Goal: Information Seeking & Learning: Find specific page/section

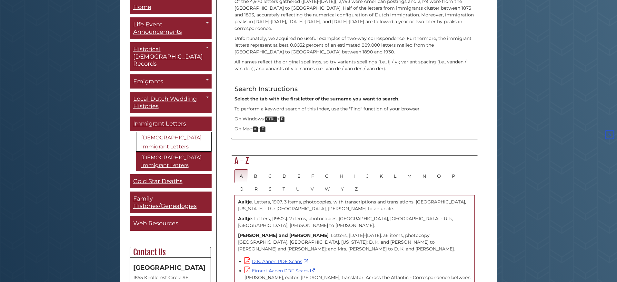
scroll to position [238, 0]
click at [269, 182] on link "S" at bounding box center [269, 188] width 13 height 13
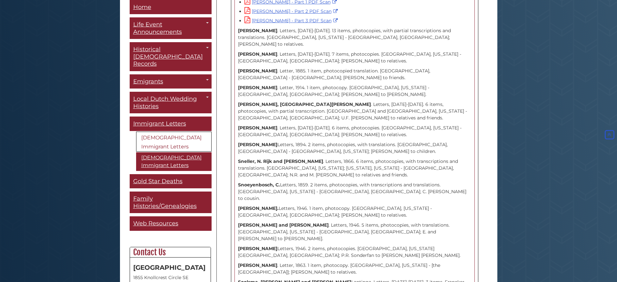
scroll to position [2487, 0]
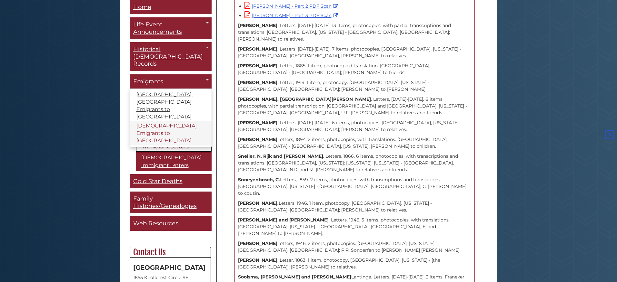
click at [152, 122] on link "[DEMOGRAPHIC_DATA] Emigrants to [GEOGRAPHIC_DATA]" at bounding box center [171, 134] width 82 height 24
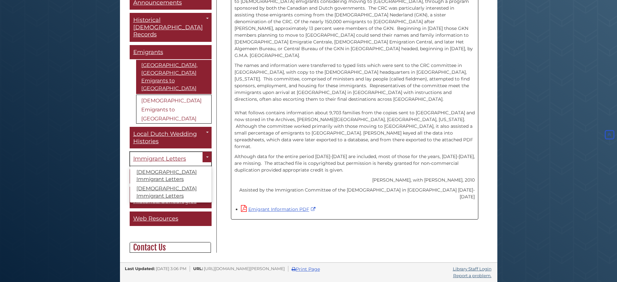
click at [165, 155] on span "Immigrant Letters" at bounding box center [159, 158] width 53 height 7
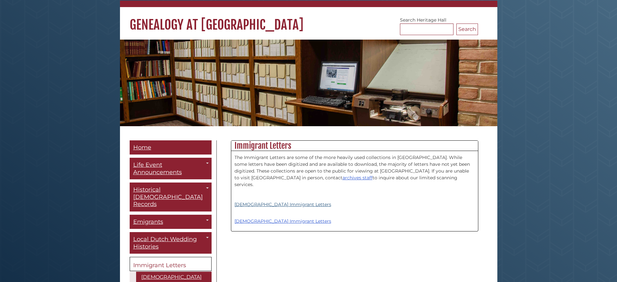
scroll to position [62, 0]
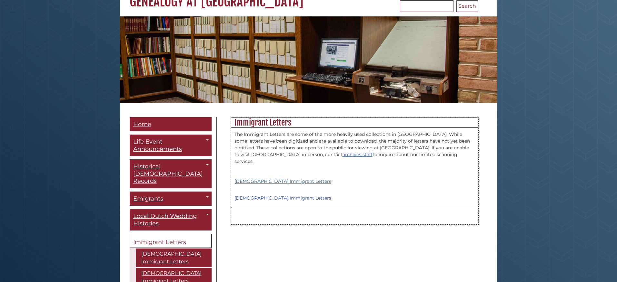
click at [255, 179] on link "[DEMOGRAPHIC_DATA] Immigrant Letters" at bounding box center [282, 182] width 97 height 6
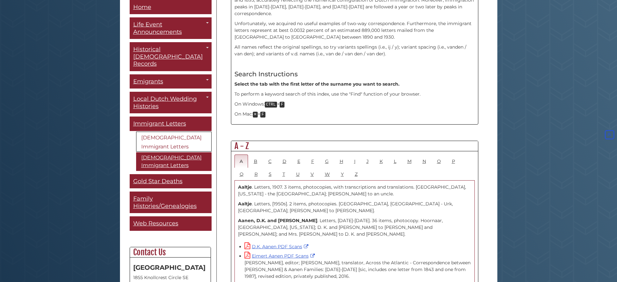
scroll to position [256, 0]
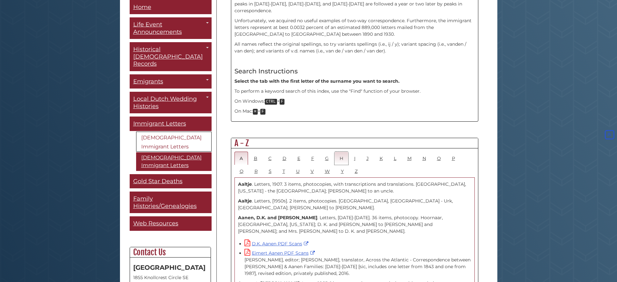
click at [342, 152] on link "H" at bounding box center [341, 158] width 14 height 13
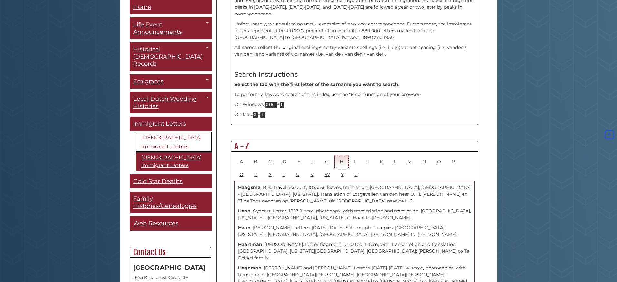
scroll to position [253, 0]
click at [269, 168] on link "S" at bounding box center [269, 174] width 13 height 13
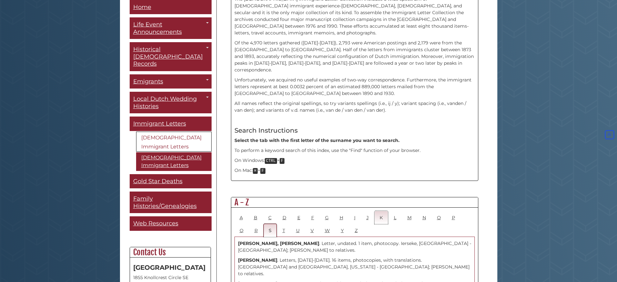
scroll to position [197, 0]
click at [311, 224] on link "V" at bounding box center [312, 230] width 14 height 13
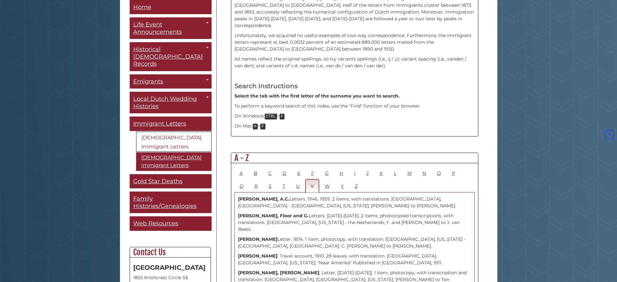
scroll to position [241, 0]
click at [355, 180] on link "Z" at bounding box center [355, 186] width 13 height 13
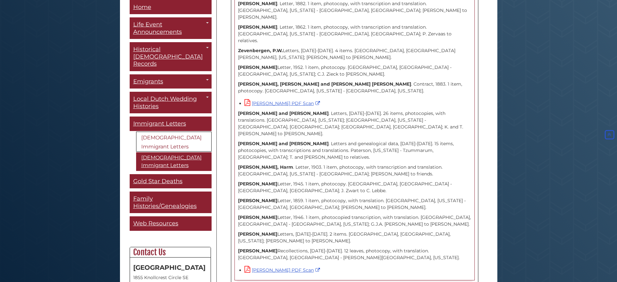
scroll to position [494, 0]
